Goal: Entertainment & Leisure: Consume media (video, audio)

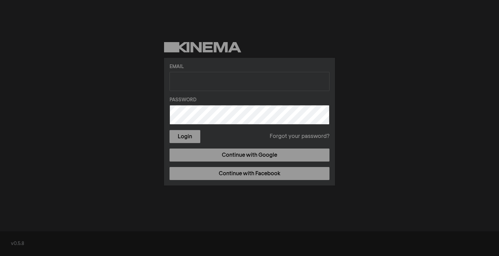
type input "[EMAIL_ADDRESS][DOMAIN_NAME]"
click at [185, 136] on button "Login" at bounding box center [185, 136] width 31 height 13
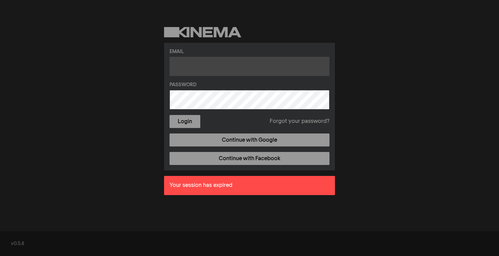
click at [226, 64] on input "text" at bounding box center [250, 66] width 160 height 19
type input "[EMAIL_ADDRESS][DOMAIN_NAME]"
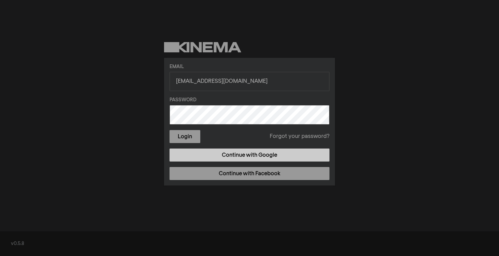
click at [279, 152] on link "Continue with Google" at bounding box center [250, 154] width 160 height 13
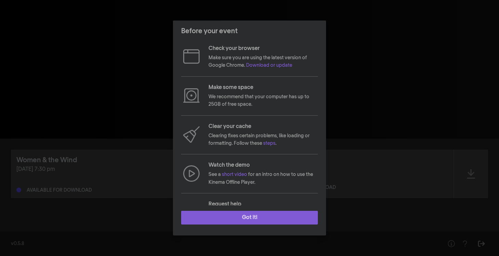
click at [256, 215] on button "Got it!" at bounding box center [249, 218] width 137 height 14
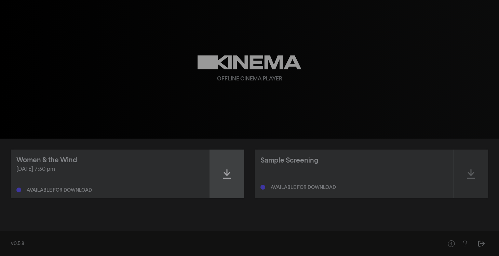
click at [226, 172] on icon at bounding box center [227, 174] width 8 height 10
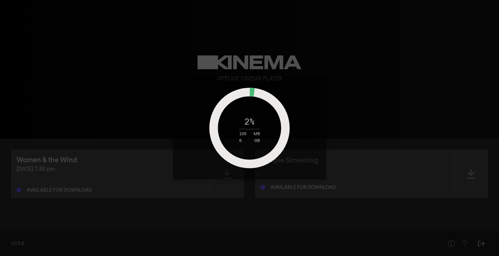
click at [446, 95] on div "2 % 105 MB 6 GB" at bounding box center [249, 128] width 499 height 256
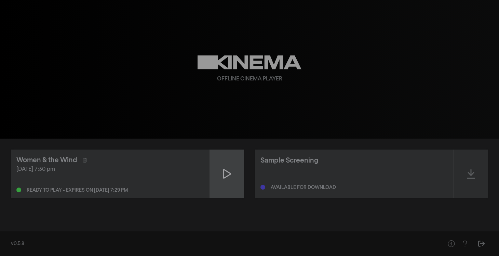
click at [225, 172] on icon at bounding box center [227, 173] width 8 height 11
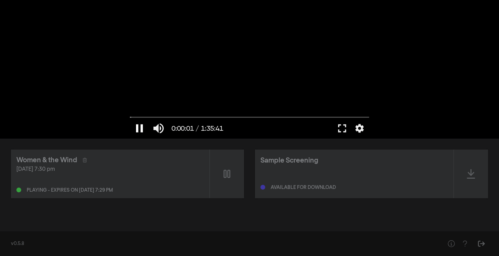
click at [140, 130] on button "pause" at bounding box center [139, 128] width 19 height 21
click at [356, 127] on button "settings" at bounding box center [360, 128] width 16 height 21
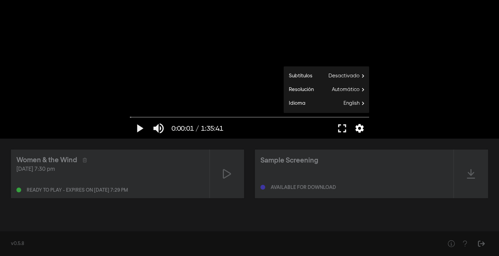
click at [356, 127] on button "settings" at bounding box center [360, 128] width 16 height 21
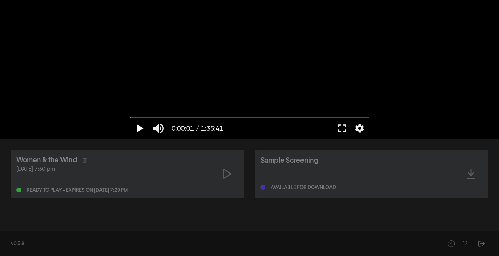
click at [141, 129] on button "play_arrow" at bounding box center [139, 128] width 19 height 21
click at [141, 129] on button "pause" at bounding box center [139, 128] width 19 height 21
type input "3.149112"
click at [360, 130] on button "settings" at bounding box center [360, 128] width 16 height 21
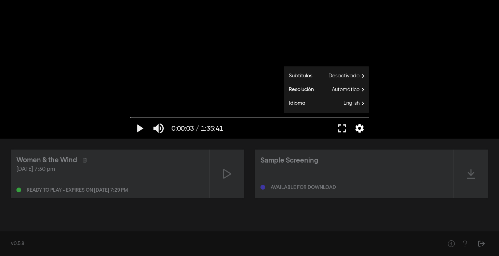
click at [360, 130] on button "settings" at bounding box center [360, 128] width 16 height 21
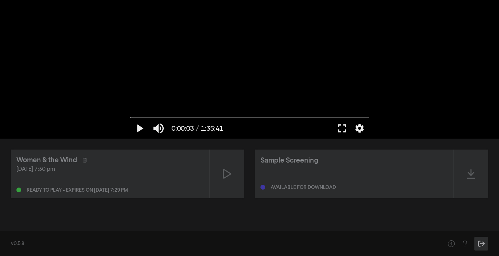
click at [481, 242] on icon "Sign Out" at bounding box center [481, 243] width 9 height 7
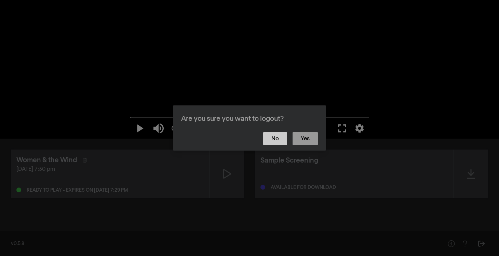
click at [281, 140] on button "No" at bounding box center [275, 138] width 24 height 13
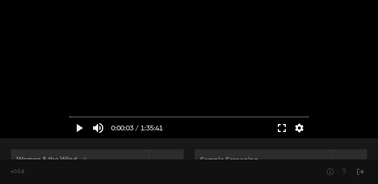
click at [281, 131] on button "fullscreen" at bounding box center [281, 128] width 19 height 21
click at [281, 126] on button "fullscreen" at bounding box center [281, 128] width 19 height 21
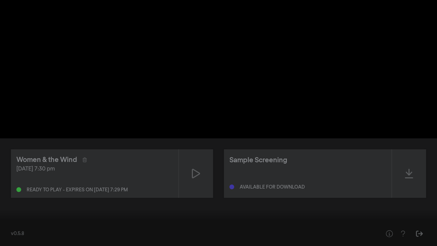
click at [397, 226] on button "fullscreen_exit" at bounding box center [406, 236] width 19 height 21
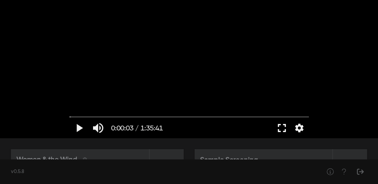
click at [281, 127] on button "fullscreen" at bounding box center [281, 128] width 19 height 21
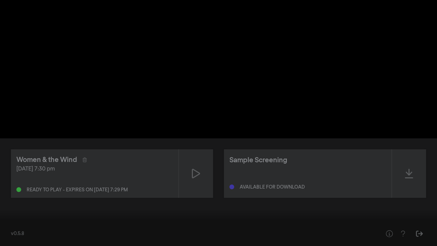
click at [16, 236] on button "play_arrow" at bounding box center [12, 236] width 19 height 21
type input "5.132972"
click at [3, 226] on button "pause" at bounding box center [12, 236] width 19 height 21
click at [3, 226] on button "play_arrow" at bounding box center [12, 236] width 19 height 21
type input "1820.126533"
